Goal: Information Seeking & Learning: Compare options

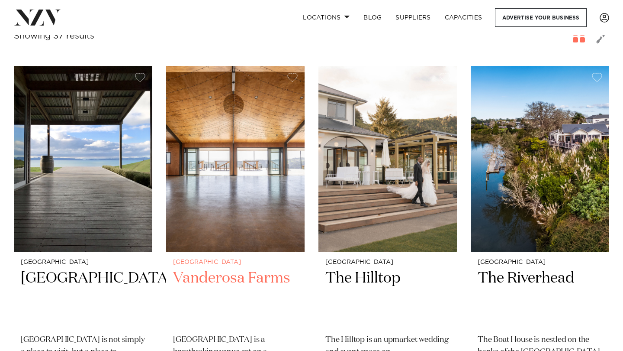
scroll to position [167, 0]
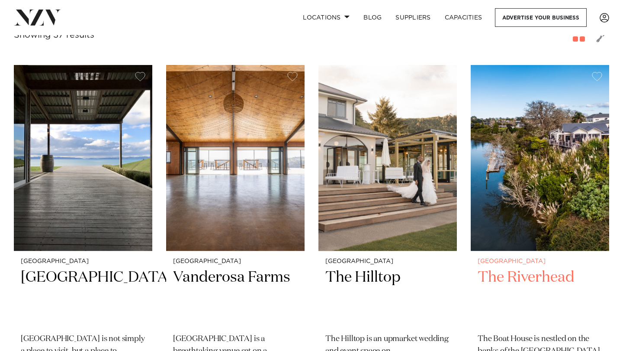
click at [504, 278] on h2 "The Riverhead" at bounding box center [540, 297] width 125 height 58
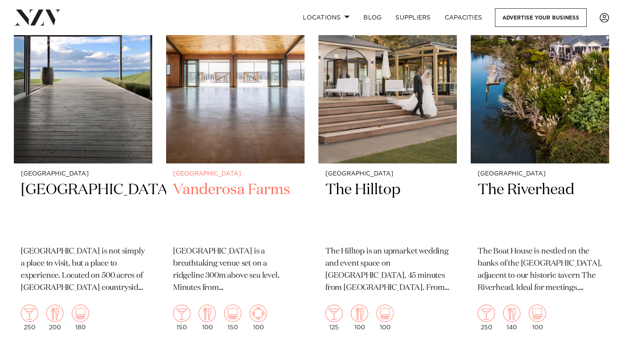
scroll to position [262, 0]
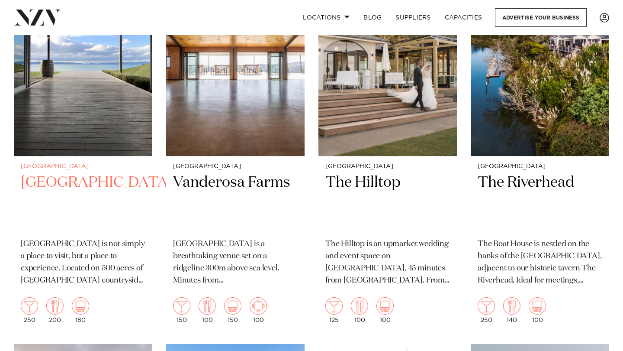
click at [57, 187] on h2 "Kauri Bay" at bounding box center [83, 202] width 125 height 58
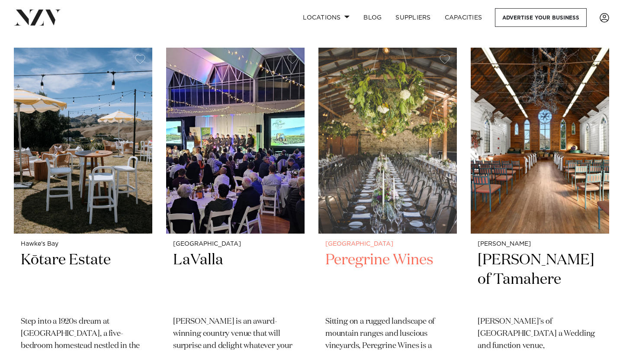
scroll to position [932, 0]
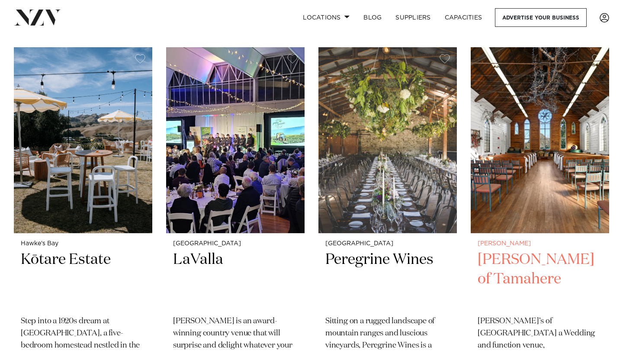
click at [548, 263] on h2 "Gails of Tamahere" at bounding box center [540, 279] width 125 height 58
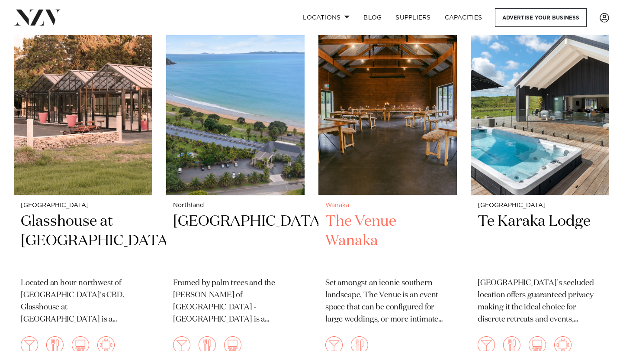
scroll to position [1715, 0]
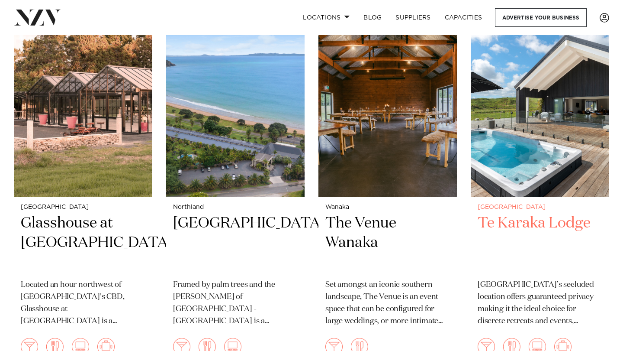
click at [507, 218] on h2 "Te Karaka Lodge" at bounding box center [540, 242] width 125 height 58
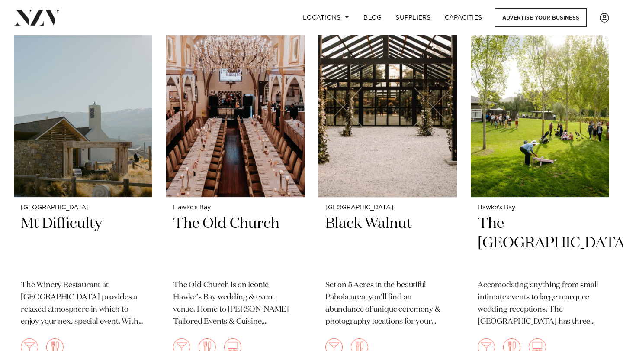
scroll to position [2461, 0]
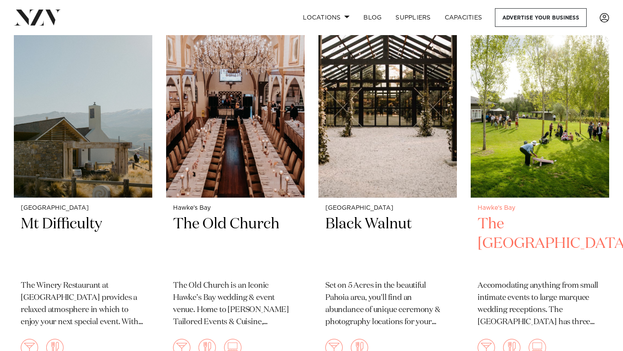
click at [548, 214] on h2 "The River House" at bounding box center [540, 243] width 125 height 58
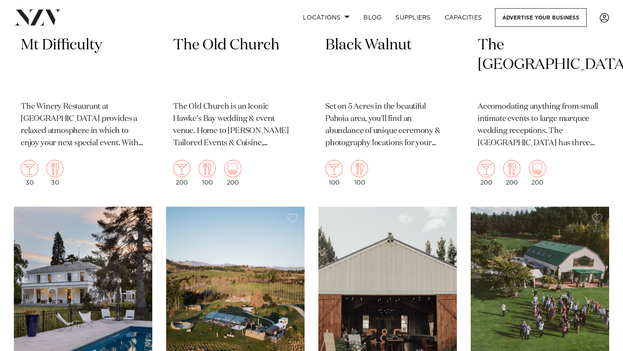
scroll to position [2639, 0]
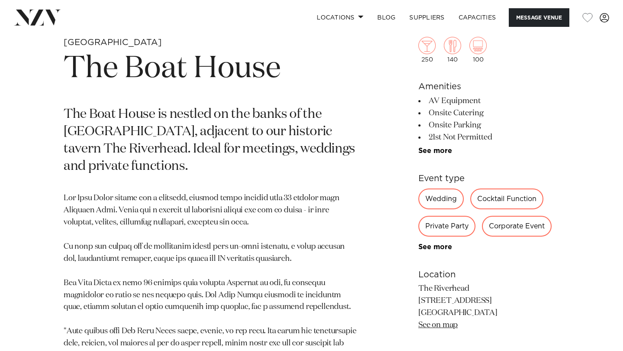
scroll to position [325, 0]
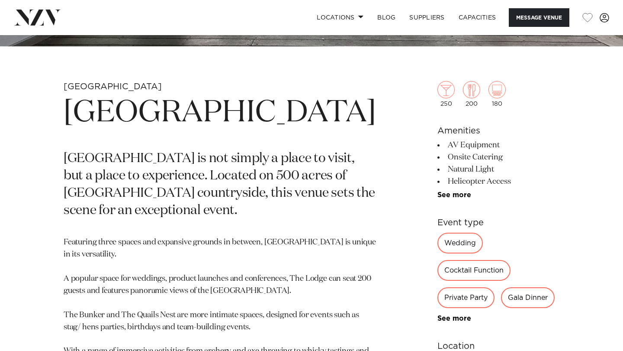
scroll to position [255, 0]
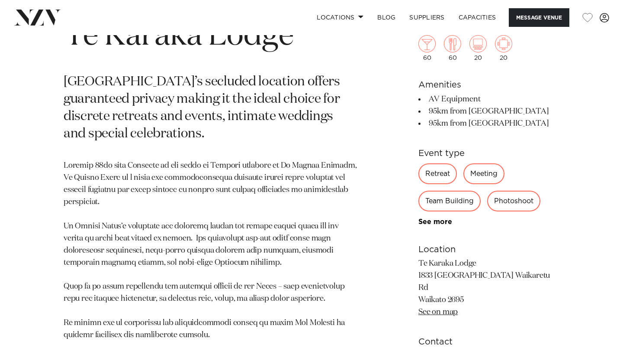
scroll to position [432, 0]
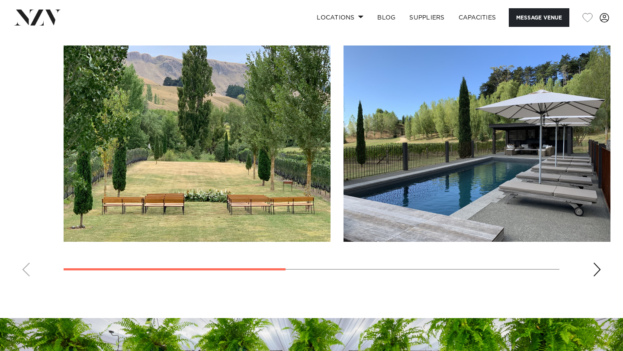
scroll to position [623, 0]
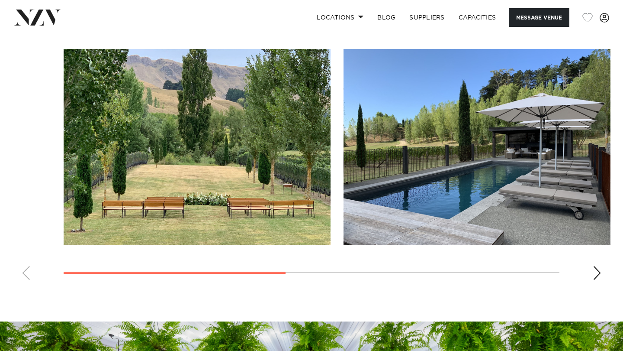
click at [595, 271] on div "Next slide" at bounding box center [597, 273] width 9 height 14
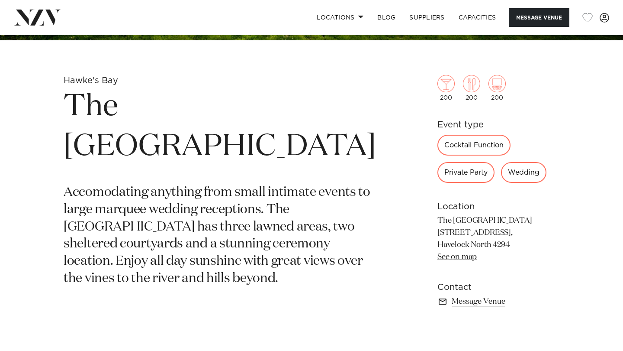
scroll to position [288, 0]
